Goal: Information Seeking & Learning: Learn about a topic

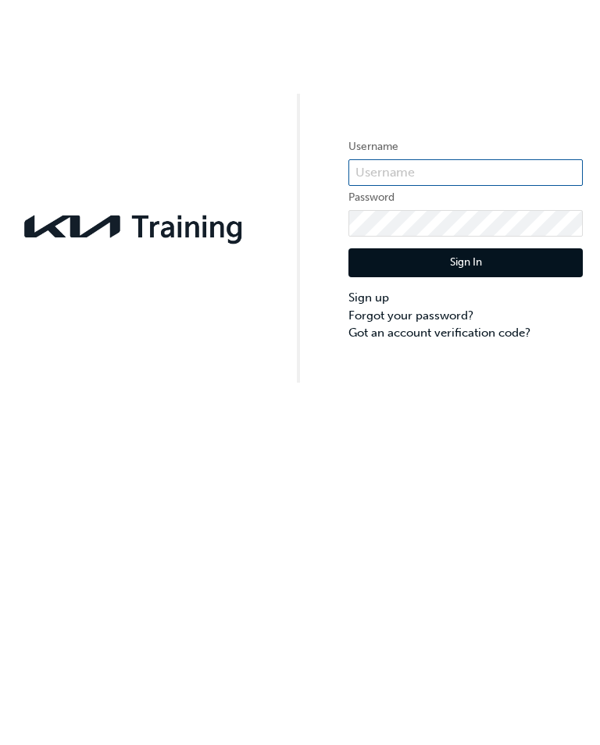
click at [407, 173] on input "text" at bounding box center [466, 172] width 234 height 27
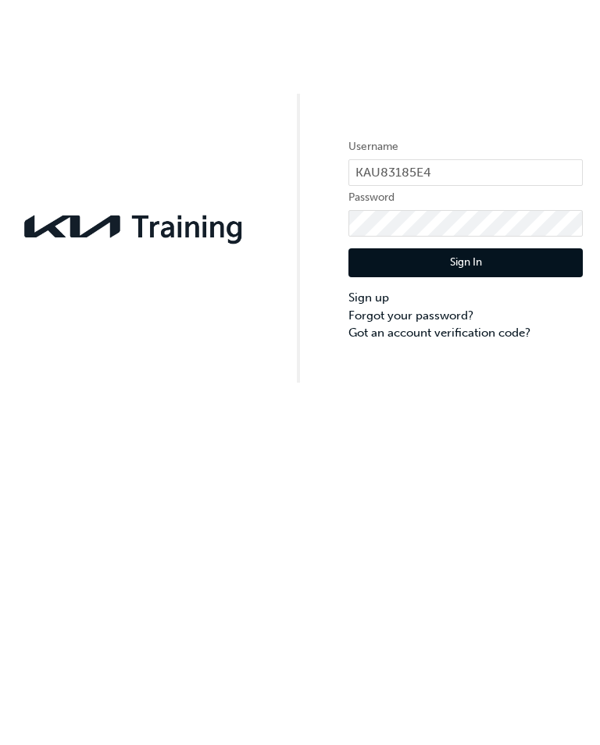
click at [466, 263] on button "Sign In" at bounding box center [466, 263] width 234 height 30
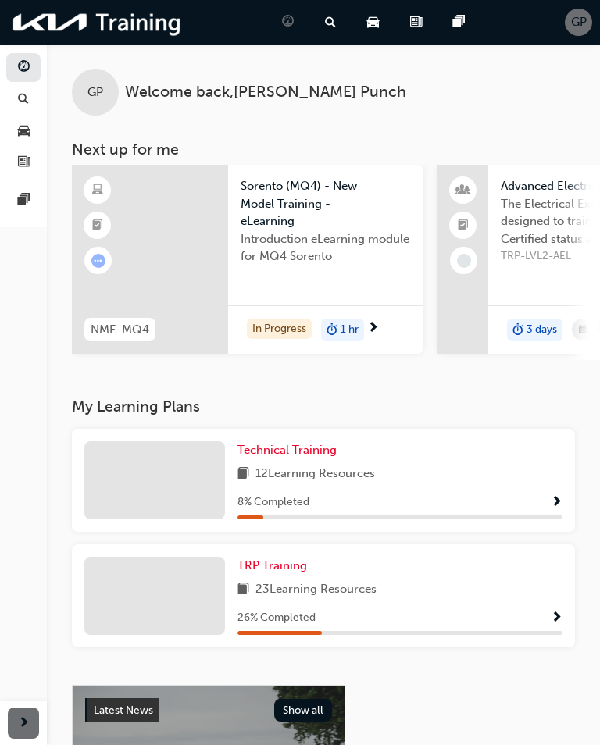
click at [366, 345] on div "In Progress 1 hr" at bounding box center [325, 330] width 195 height 49
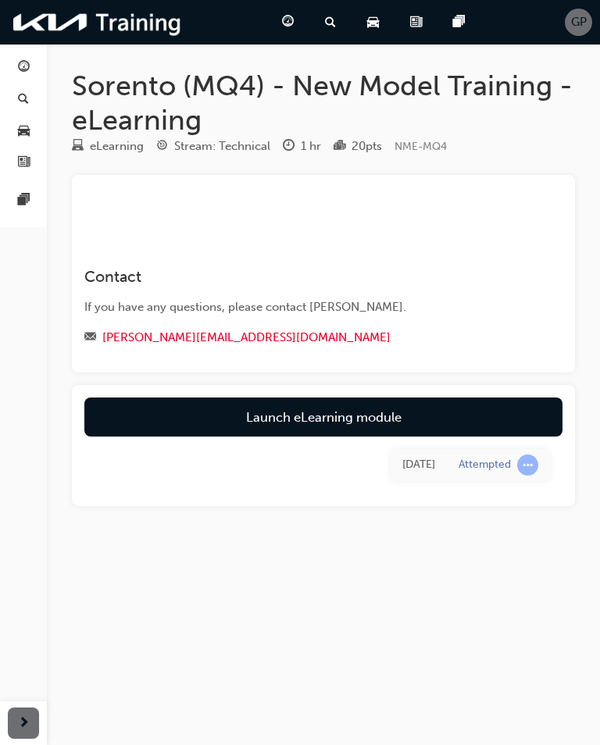
click at [335, 411] on link "Launch eLearning module" at bounding box center [323, 417] width 478 height 39
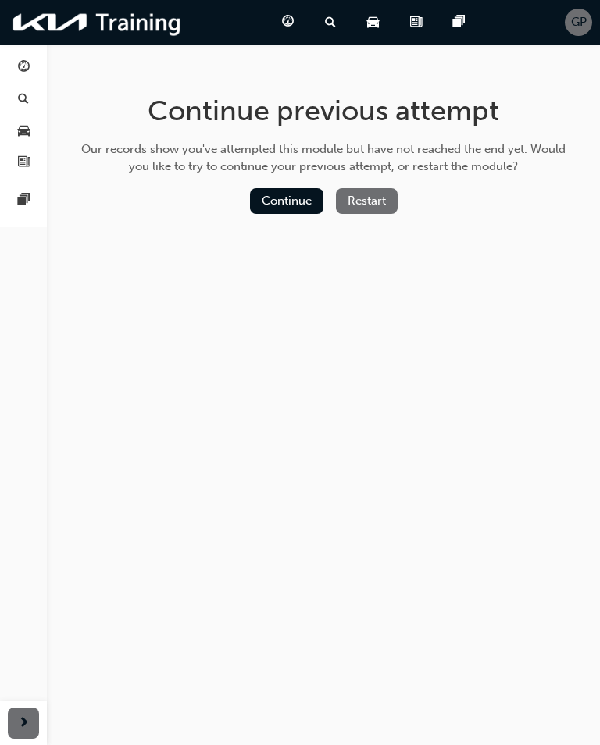
click at [288, 199] on button "Continue" at bounding box center [286, 201] width 73 height 26
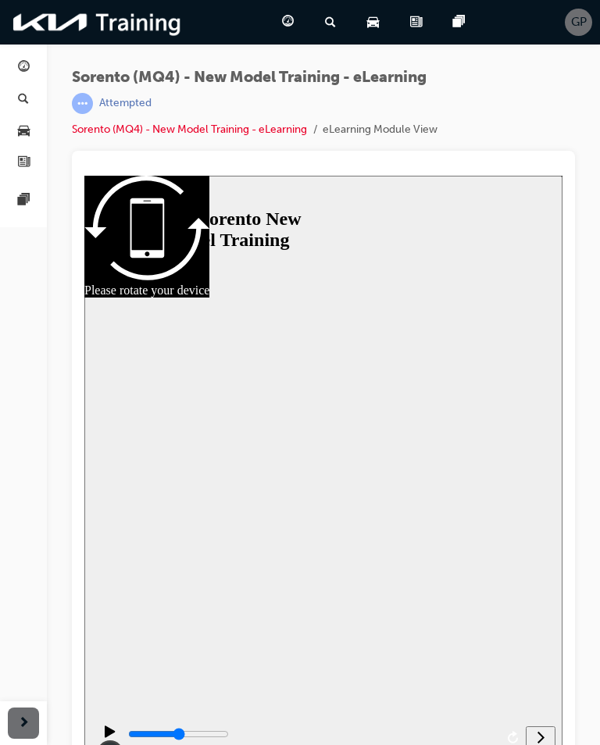
click at [112, 123] on link "Sorento (MQ4) - New Model Training - eLearning" at bounding box center [189, 129] width 235 height 13
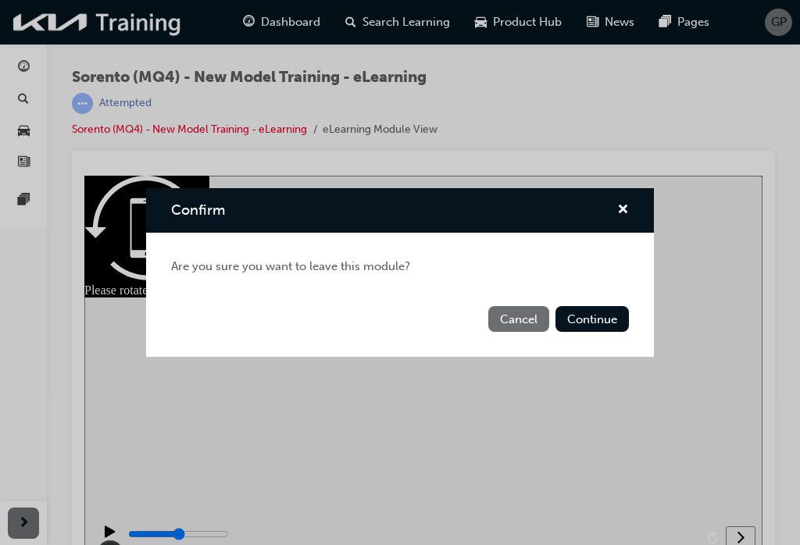
click at [523, 319] on button "Cancel" at bounding box center [518, 319] width 61 height 26
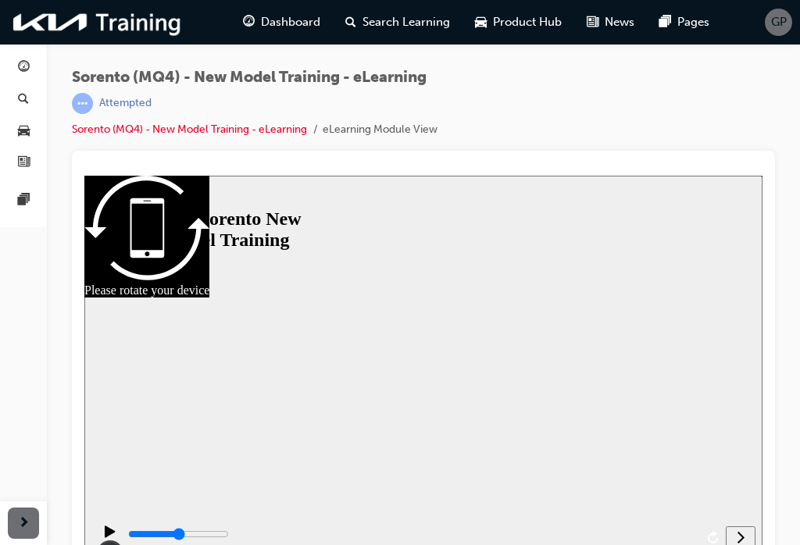
scroll to position [16, 0]
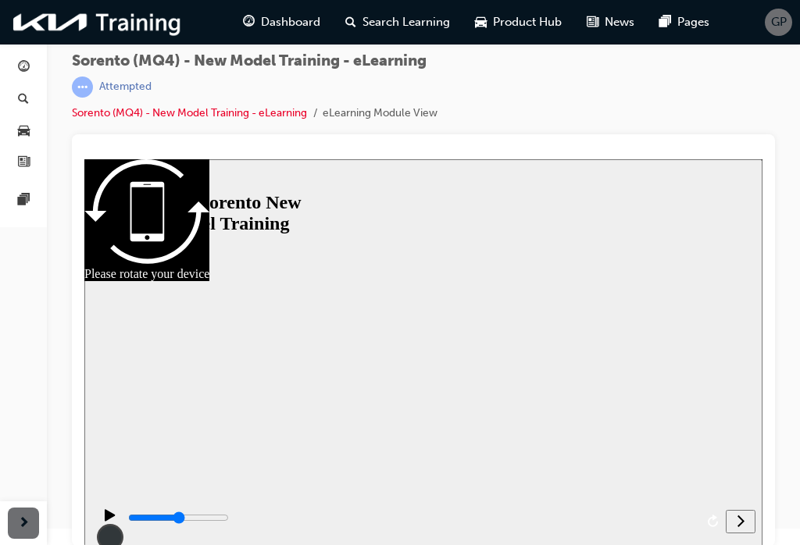
click at [416, 356] on div at bounding box center [423, 353] width 381 height 286
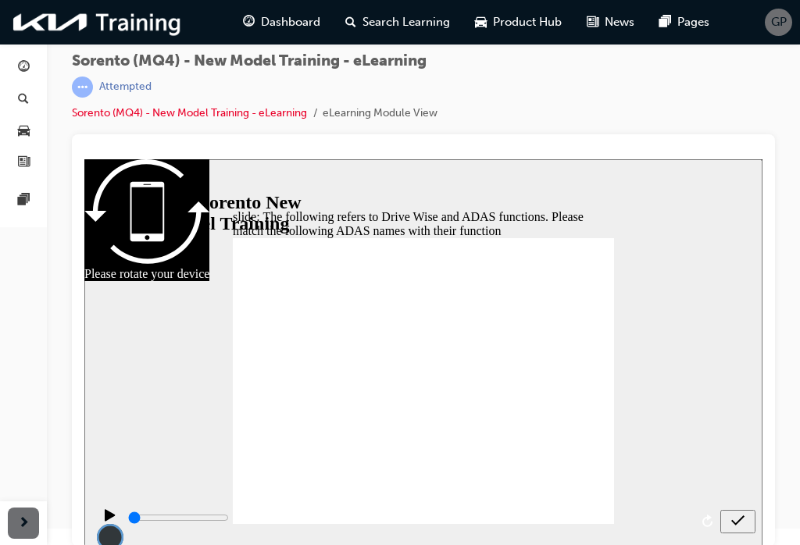
type input "31200"
